Goal: Task Accomplishment & Management: Complete application form

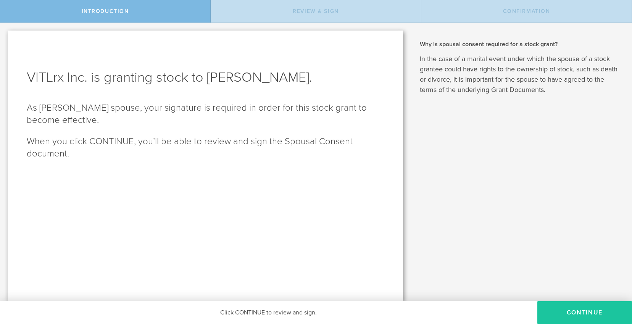
click at [581, 312] on button "CONTINUE" at bounding box center [585, 312] width 95 height 23
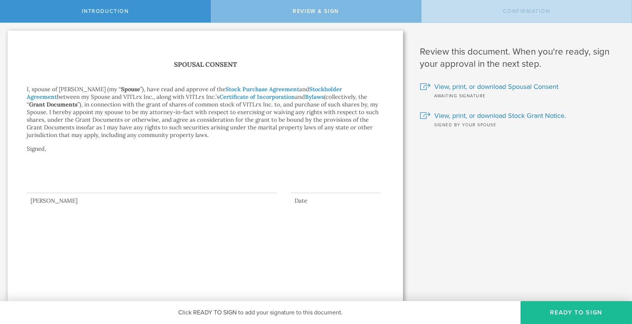
click at [66, 187] on div at bounding box center [152, 178] width 250 height 31
click at [556, 312] on button "Ready to Sign" at bounding box center [576, 312] width 111 height 23
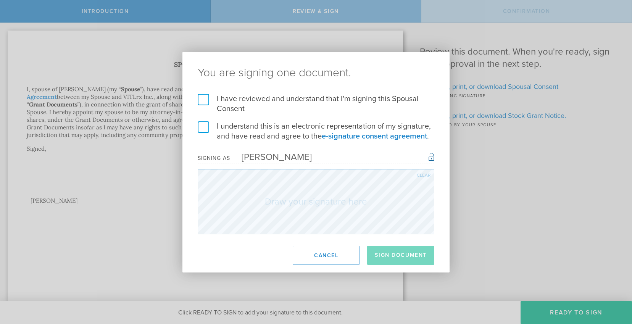
click at [202, 99] on label "I have reviewed and understand that I'm signing this Spousal Consent" at bounding box center [316, 104] width 237 height 20
click at [0, 0] on input "I have reviewed and understand that I'm signing this Spousal Consent" at bounding box center [0, 0] width 0 height 0
click at [203, 125] on label "I understand this is an electronic representation of my signature, and have rea…" at bounding box center [316, 131] width 237 height 20
click at [0, 0] on input "I understand this is an electronic representation of my signature, and have rea…" at bounding box center [0, 0] width 0 height 0
click at [390, 258] on button "Sign Document" at bounding box center [400, 255] width 67 height 19
